Goal: Task Accomplishment & Management: Complete application form

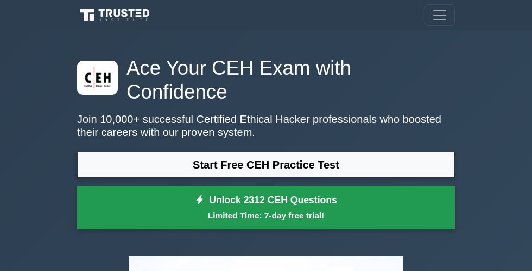
click at [159, 81] on link "Unlock 2312 CEH Questions Limited Time: 7-day free trial!" at bounding box center [266, 207] width 378 height 43
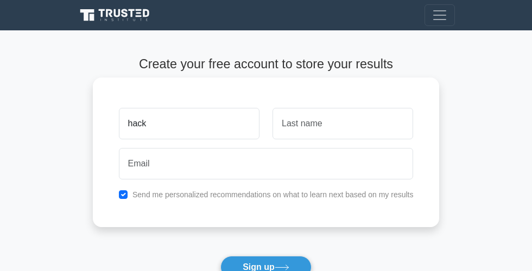
type input "hack"
click at [317, 130] on input "text" at bounding box center [342, 123] width 141 height 31
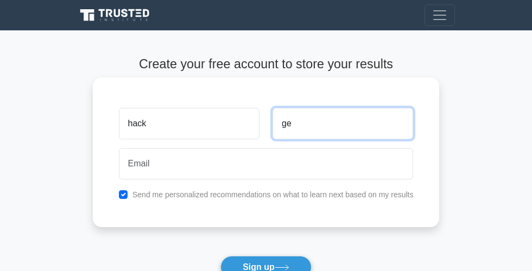
type input "ge"
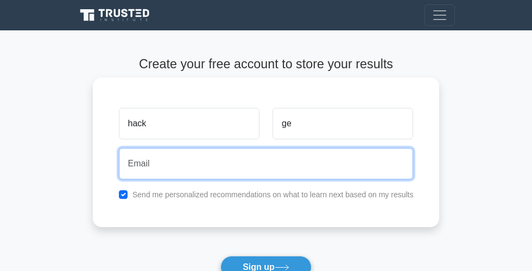
click at [212, 161] on input "email" at bounding box center [266, 163] width 295 height 31
type input "hacker@gmail0900.com"
click at [220, 256] on button "Sign up" at bounding box center [265, 267] width 91 height 23
